Goal: Task Accomplishment & Management: Manage account settings

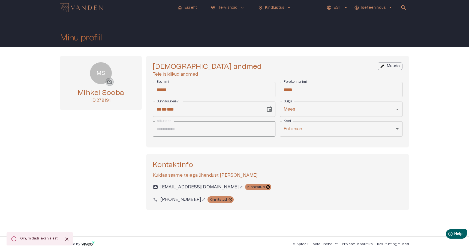
click at [111, 81] on span "photo_camera" at bounding box center [109, 81] width 5 height 5
click at [0, 0] on input "photo_camera" at bounding box center [0, 0] width 0 height 0
click at [109, 83] on span "photo_camera" at bounding box center [109, 81] width 5 height 5
click at [0, 0] on input "photo_camera" at bounding box center [0, 0] width 0 height 0
click at [109, 83] on span "photo_camera" at bounding box center [109, 81] width 5 height 5
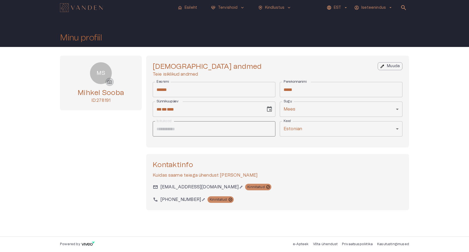
click at [0, 0] on input "photo_camera" at bounding box center [0, 0] width 0 height 0
click at [28, 177] on div "**********" at bounding box center [234, 141] width 469 height 189
click at [112, 83] on span "photo_camera" at bounding box center [109, 81] width 5 height 5
click at [0, 0] on input "photo_camera" at bounding box center [0, 0] width 0 height 0
